Goal: Task Accomplishment & Management: Use online tool/utility

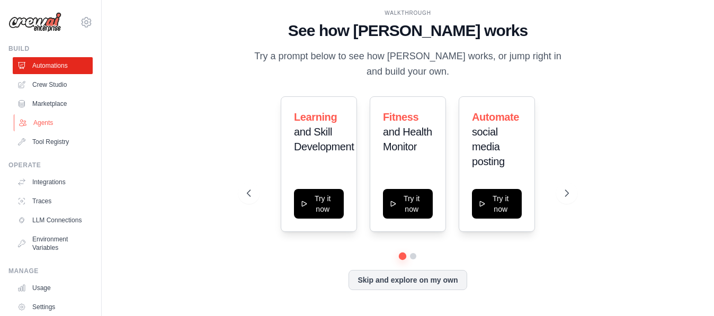
click at [44, 123] on link "Agents" at bounding box center [54, 122] width 80 height 17
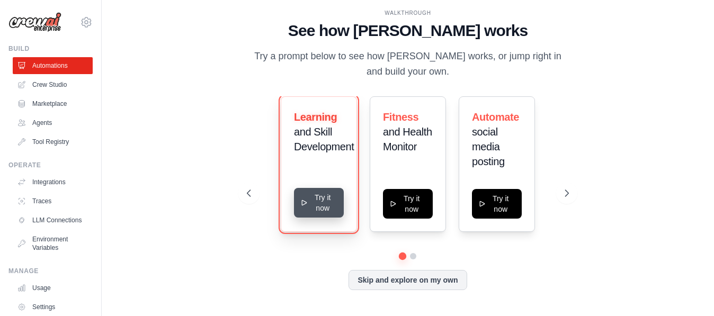
click at [312, 205] on button "Try it now" at bounding box center [319, 203] width 50 height 30
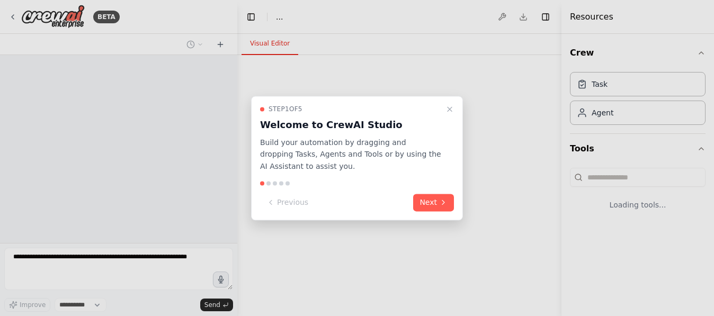
select select "****"
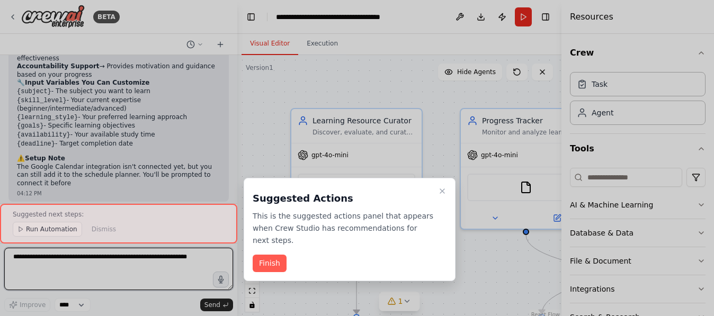
scroll to position [943, 0]
